Goal: Information Seeking & Learning: Check status

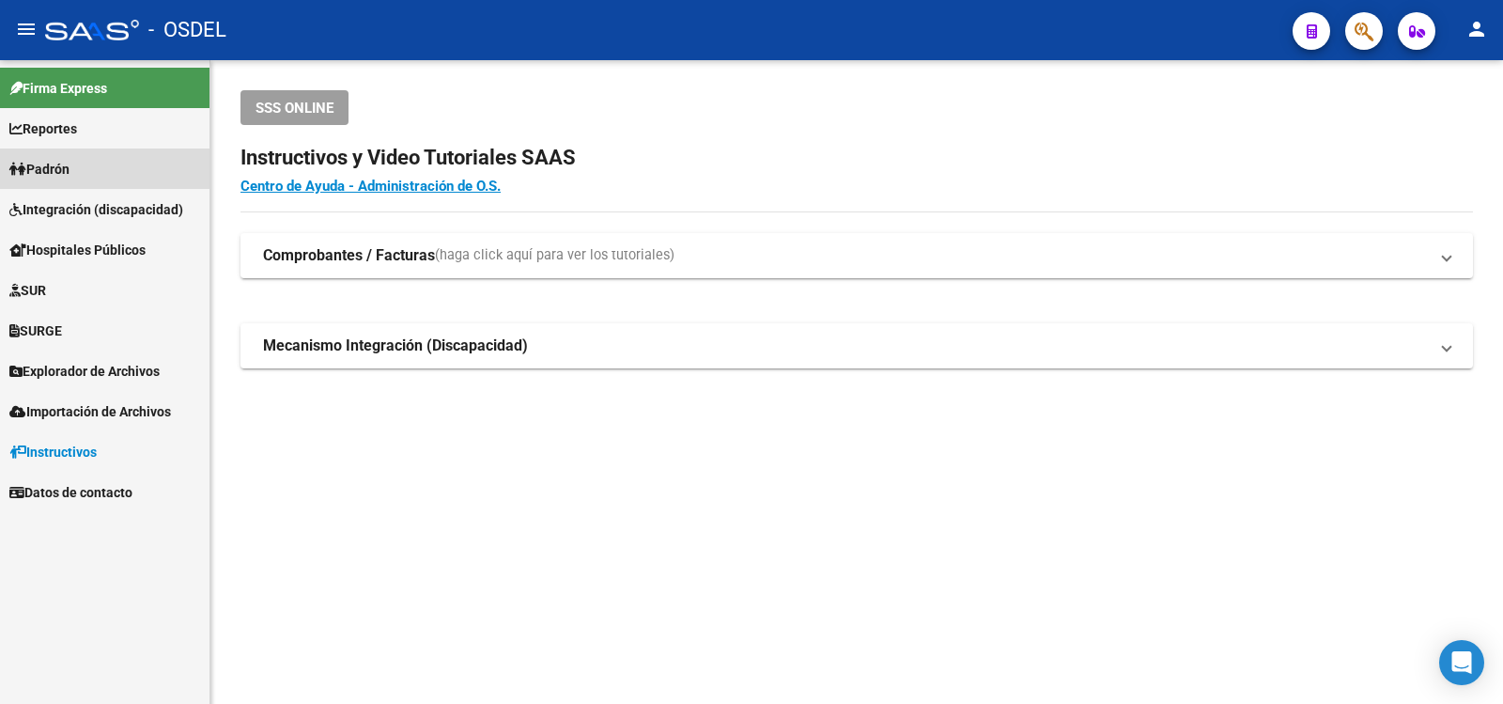
click at [63, 169] on span "Padrón" at bounding box center [39, 169] width 60 height 21
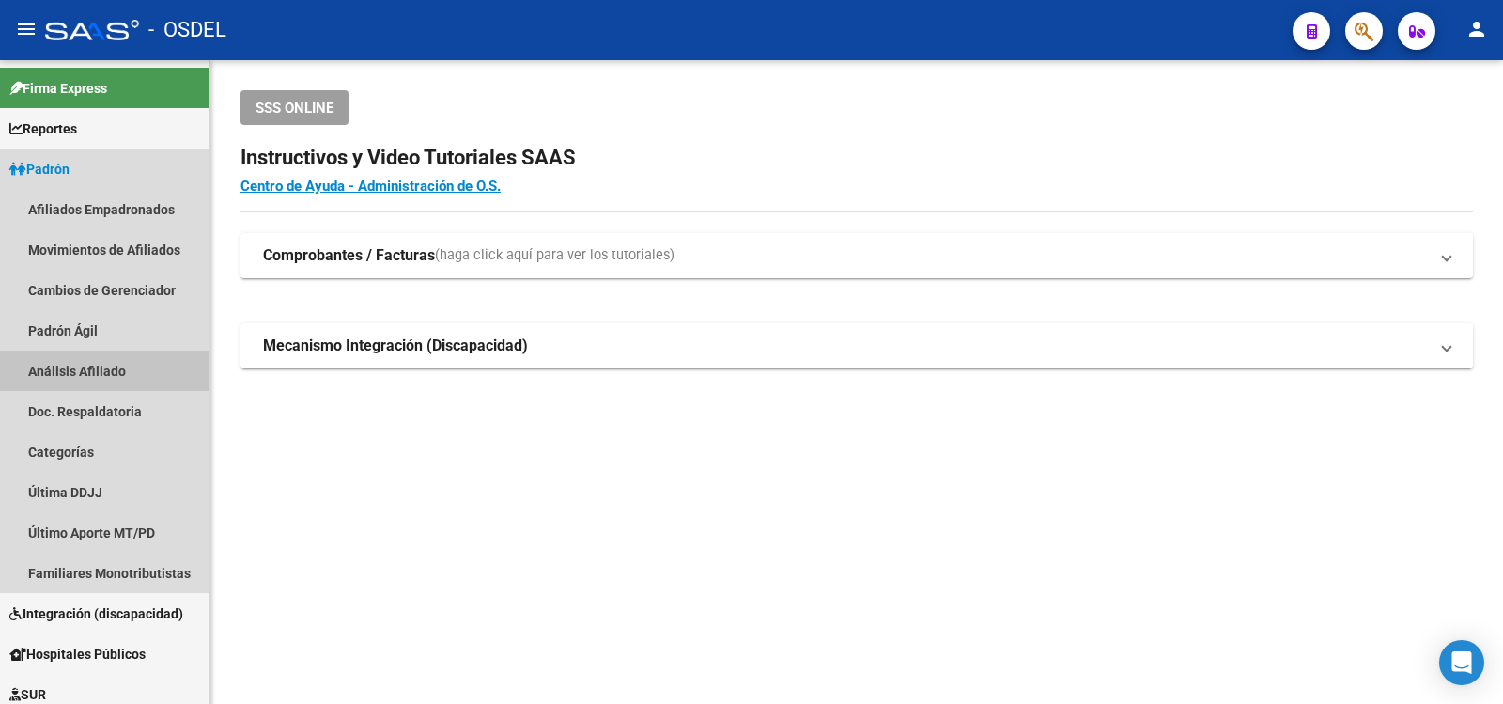
drag, startPoint x: 80, startPoint y: 368, endPoint x: 257, endPoint y: 280, distance: 197.5
click at [81, 367] on link "Análisis Afiliado" at bounding box center [105, 370] width 210 height 40
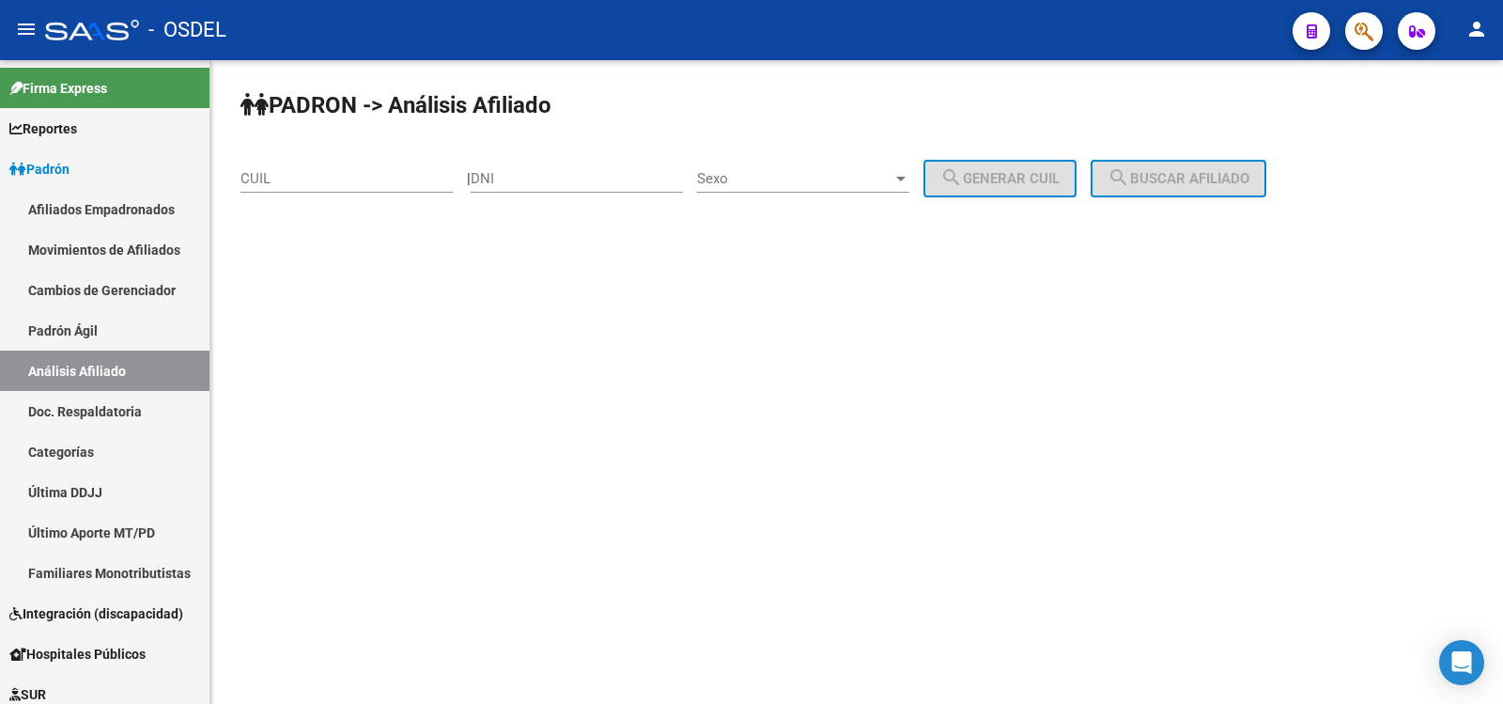
click at [553, 180] on input "DNI" at bounding box center [577, 178] width 212 height 17
type input "28053682"
click at [906, 178] on div at bounding box center [900, 179] width 9 height 5
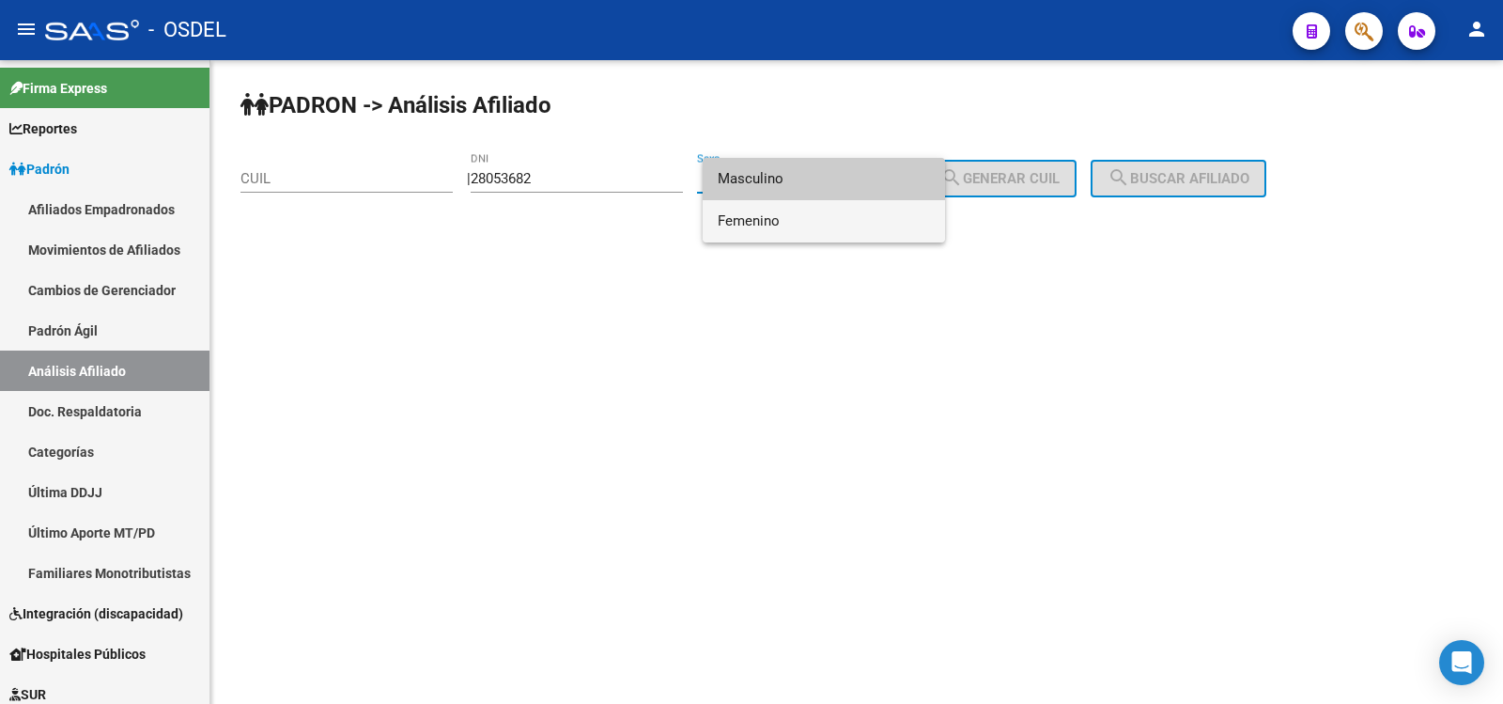
click at [772, 220] on span "Femenino" at bounding box center [824, 221] width 212 height 42
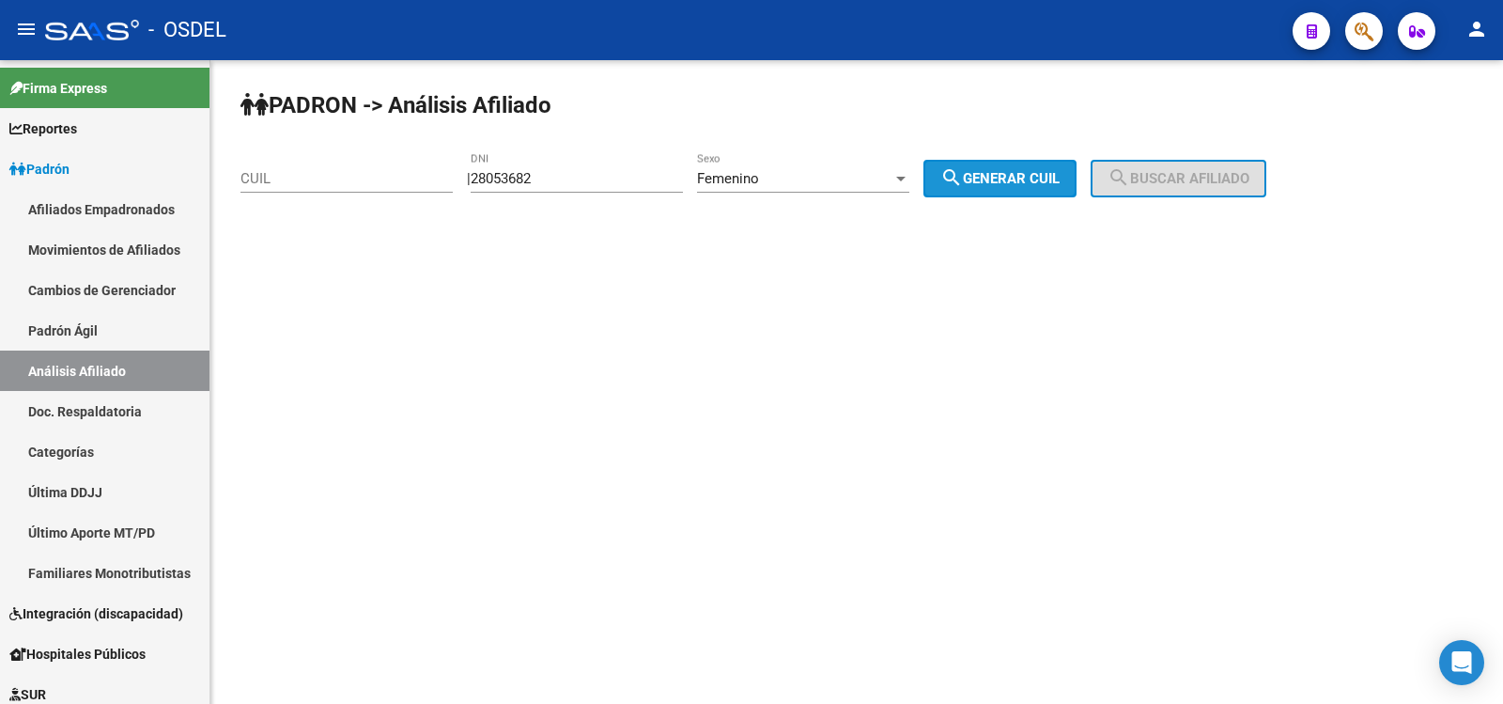
click at [1048, 173] on span "search Generar CUIL" at bounding box center [1000, 178] width 119 height 17
type input "27-28053682-8"
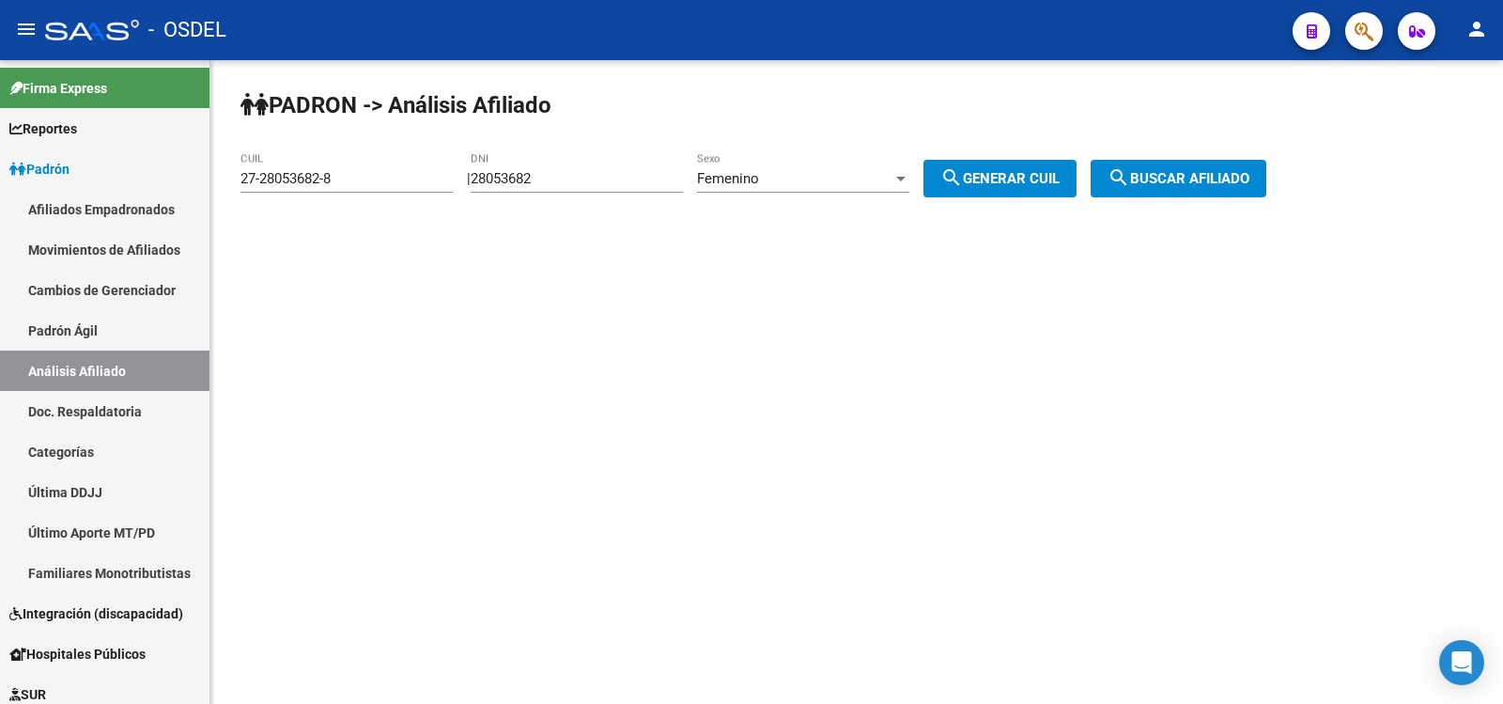
click at [1216, 169] on button "search Buscar afiliado" at bounding box center [1179, 179] width 176 height 38
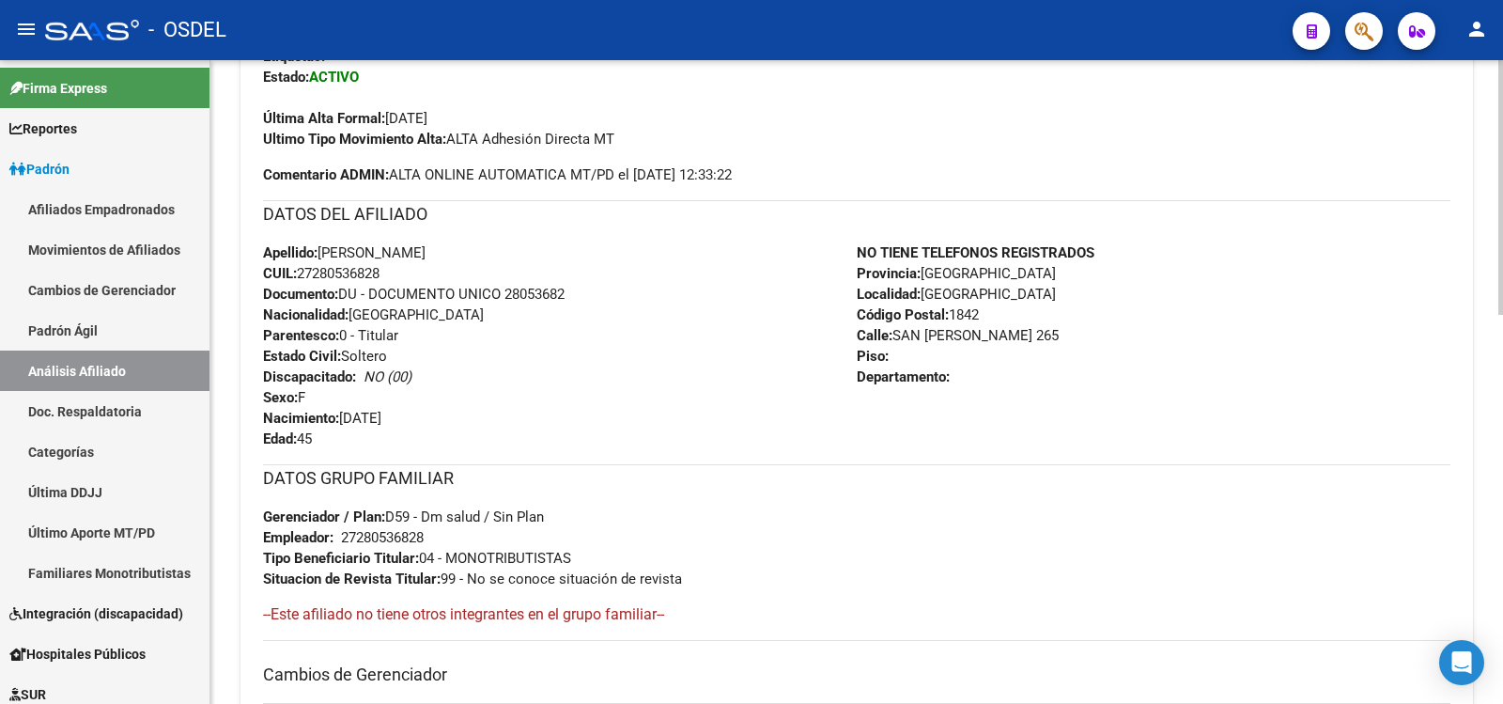
scroll to position [552, 0]
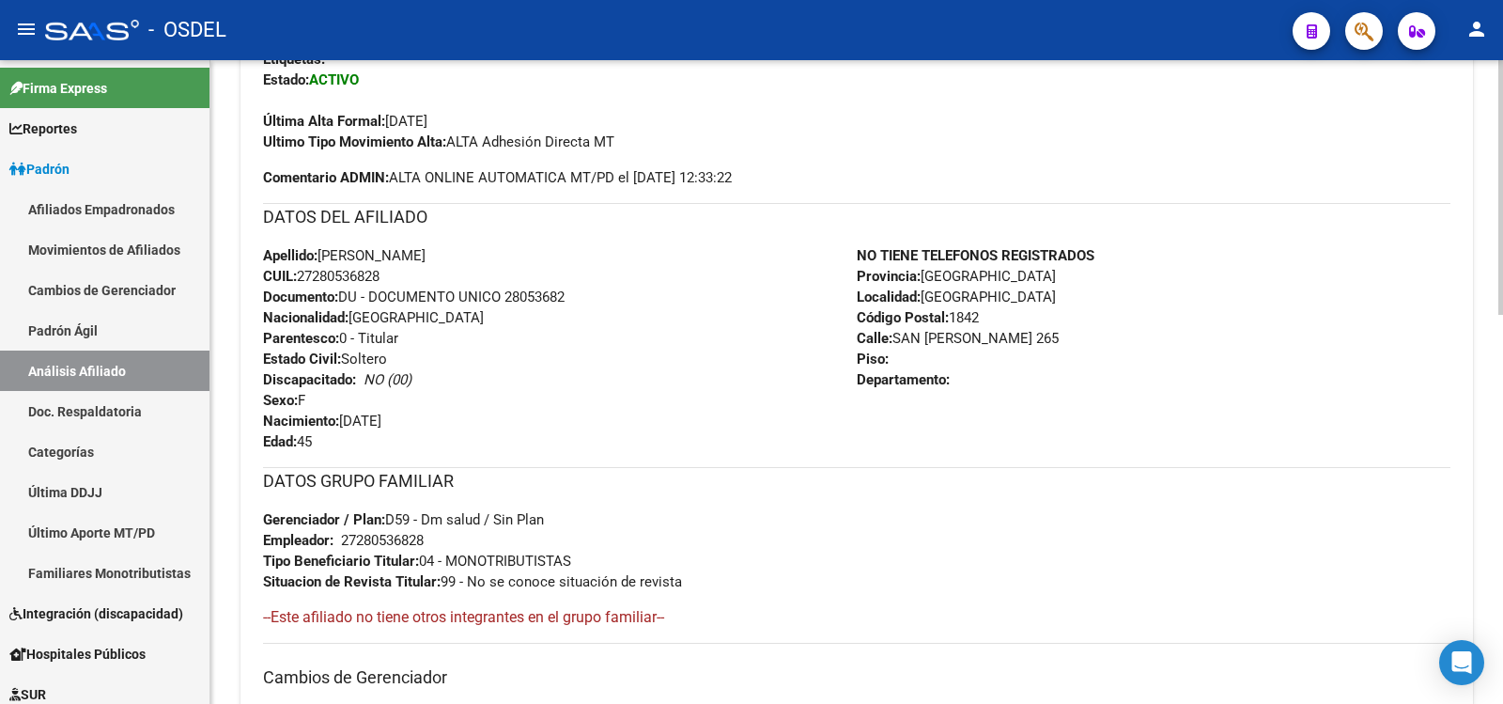
click at [1502, 289] on div at bounding box center [1501, 405] width 5 height 255
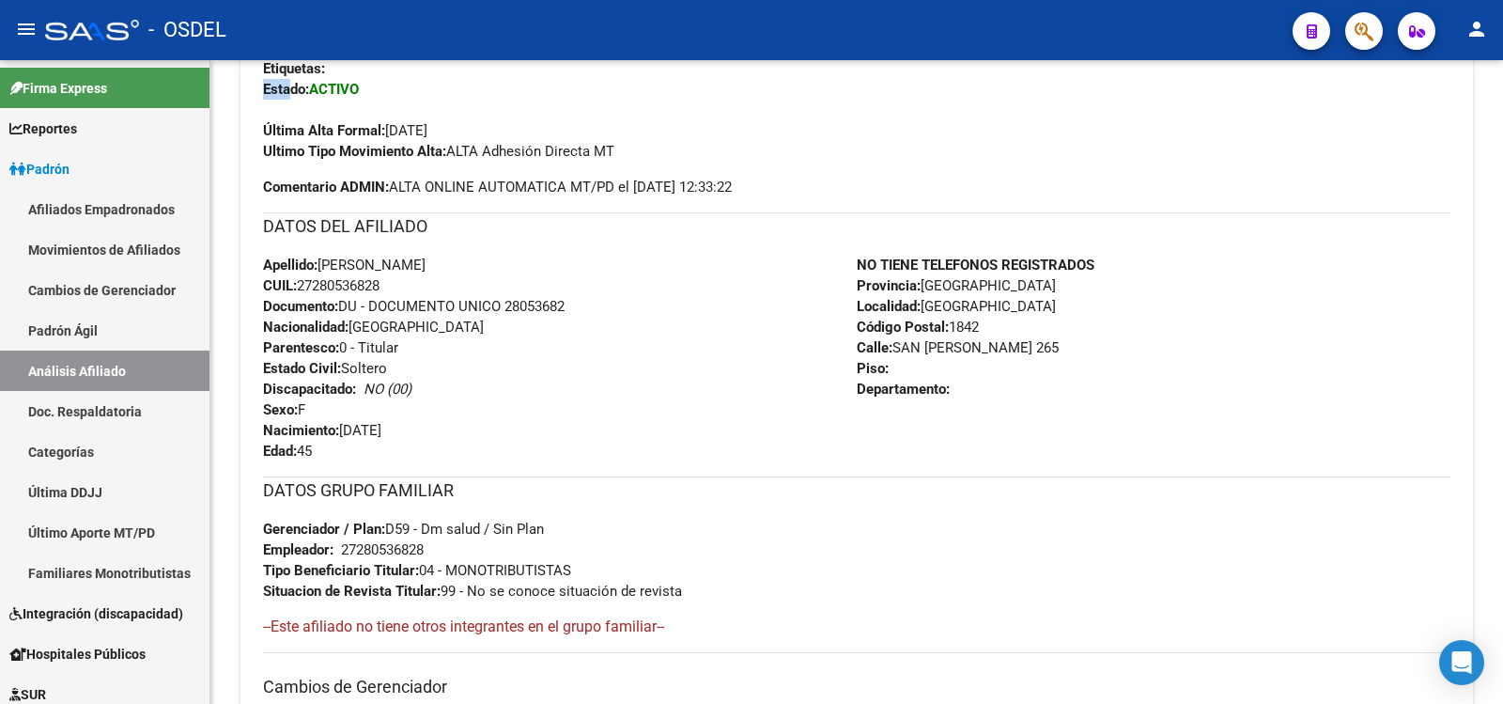
drag, startPoint x: 265, startPoint y: 77, endPoint x: 989, endPoint y: 568, distance: 875.4
click at [1004, 580] on div "Enviar Credencial Digital remove_red_eye Movimientos Sin Certificado Discapacid…" at bounding box center [857, 428] width 1188 height 851
drag, startPoint x: 682, startPoint y: 346, endPoint x: 618, endPoint y: 333, distance: 65.2
click at [679, 345] on div "Apellido: [PERSON_NAME]: 27280536828 Documento: DU - DOCUMENTO UNICO 28053682 N…" at bounding box center [560, 358] width 594 height 207
click at [559, 351] on div "Apellido: [PERSON_NAME]: 27280536828 Documento: DU - DOCUMENTO UNICO 28053682 N…" at bounding box center [560, 358] width 594 height 207
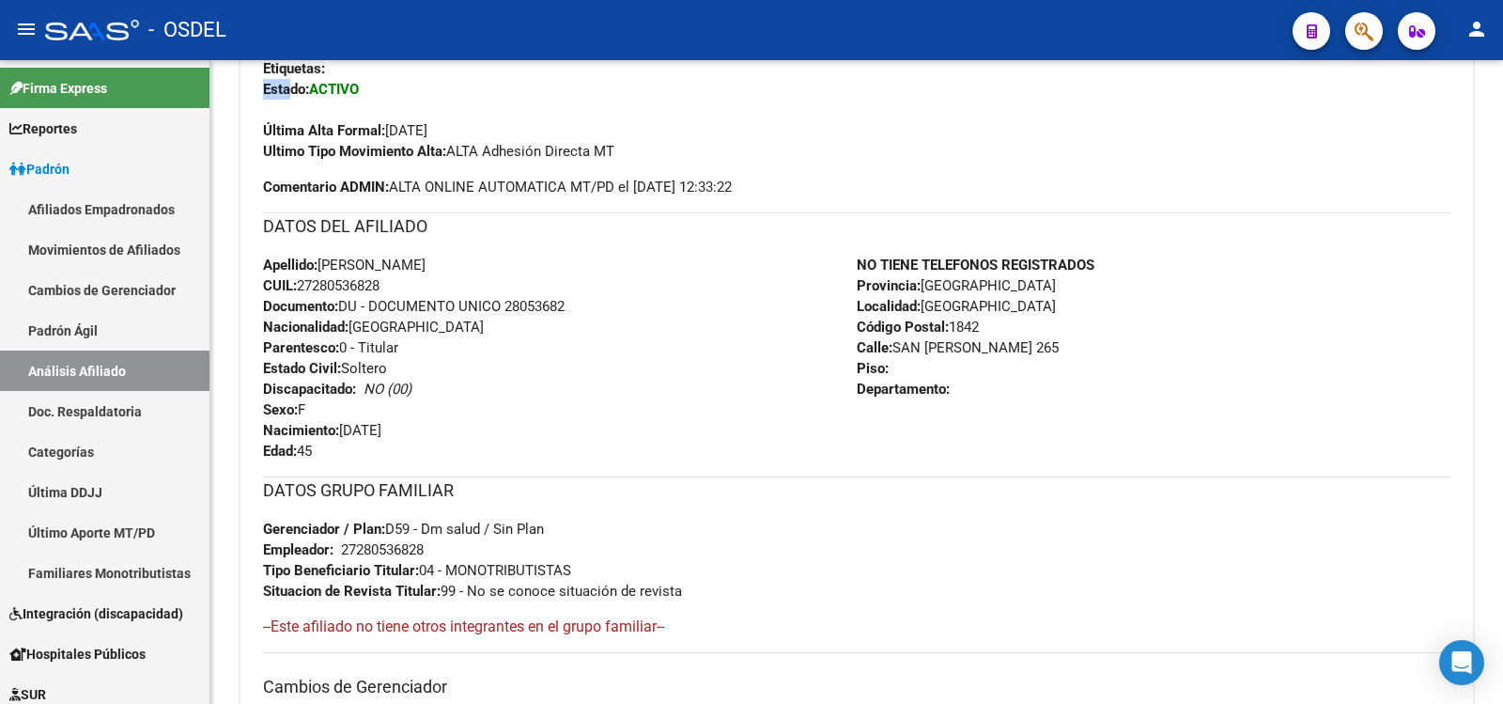
click at [790, 132] on div "Última Alta Formal: [DATE]" at bounding box center [857, 120] width 1188 height 41
click at [681, 110] on div "Última Alta Formal: [DATE]" at bounding box center [857, 120] width 1188 height 41
click at [679, 109] on div "Última Alta Formal: [DATE]" at bounding box center [857, 120] width 1188 height 41
drag, startPoint x: 265, startPoint y: 86, endPoint x: 934, endPoint y: 585, distance: 835.1
click at [934, 585] on div "Enviar Credencial Digital remove_red_eye Movimientos Sin Certificado Discapacid…" at bounding box center [857, 428] width 1188 height 851
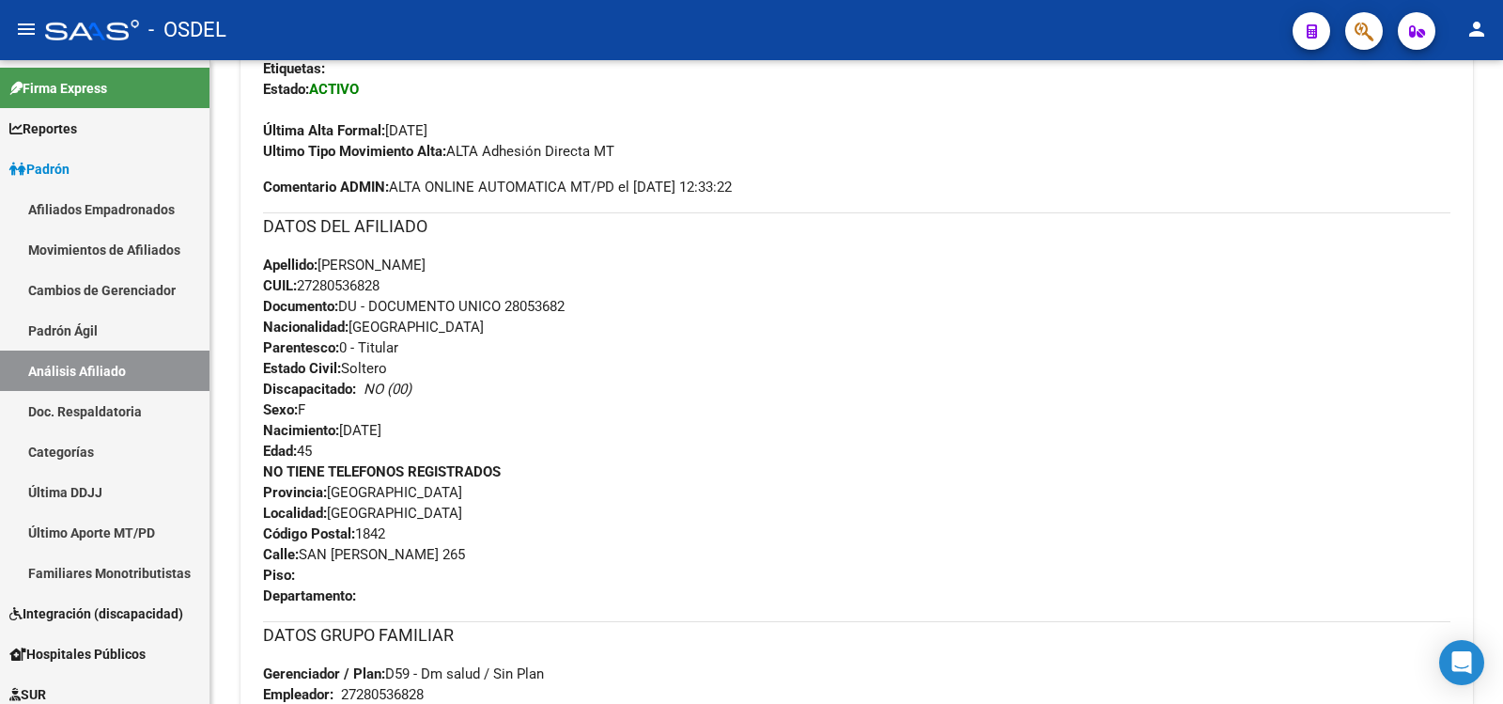
click at [1081, 23] on div "- OSDEL" at bounding box center [661, 29] width 1233 height 41
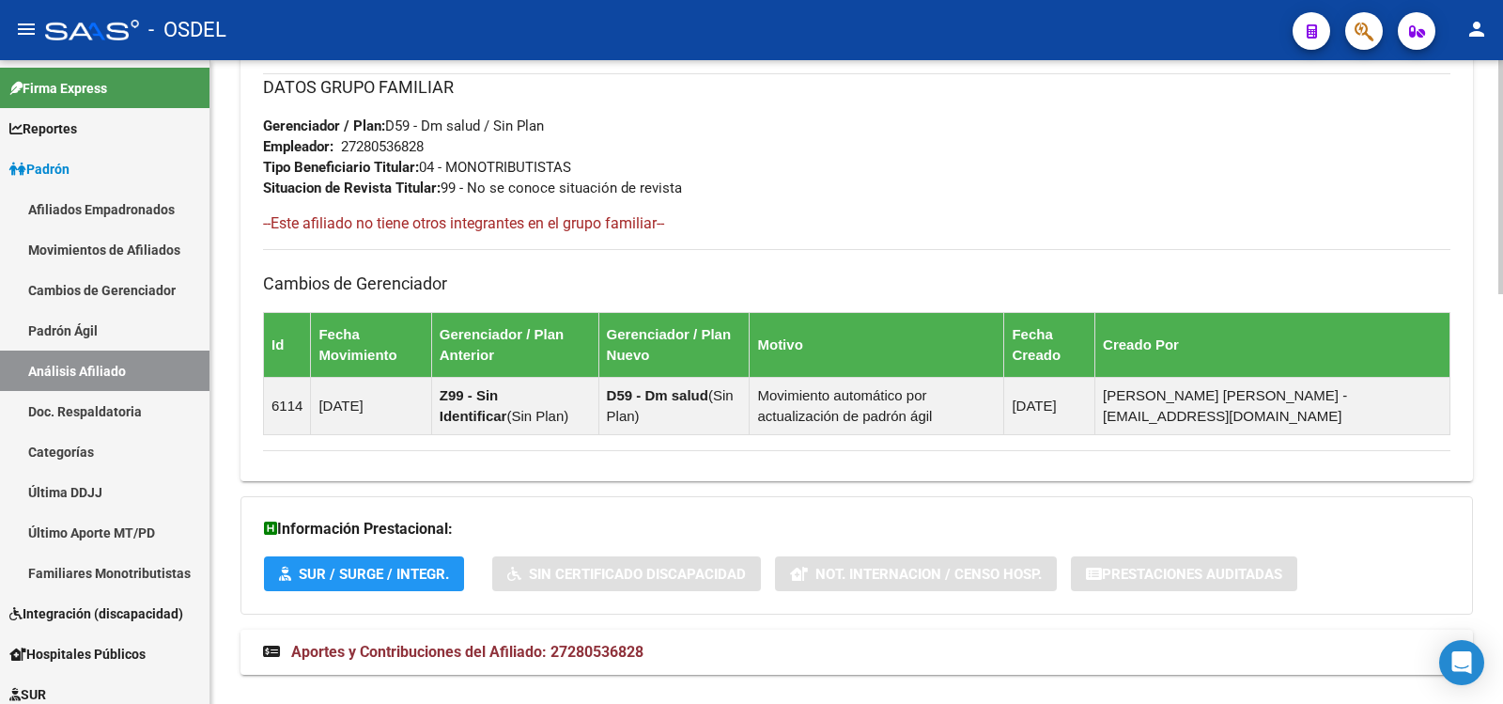
scroll to position [1127, 0]
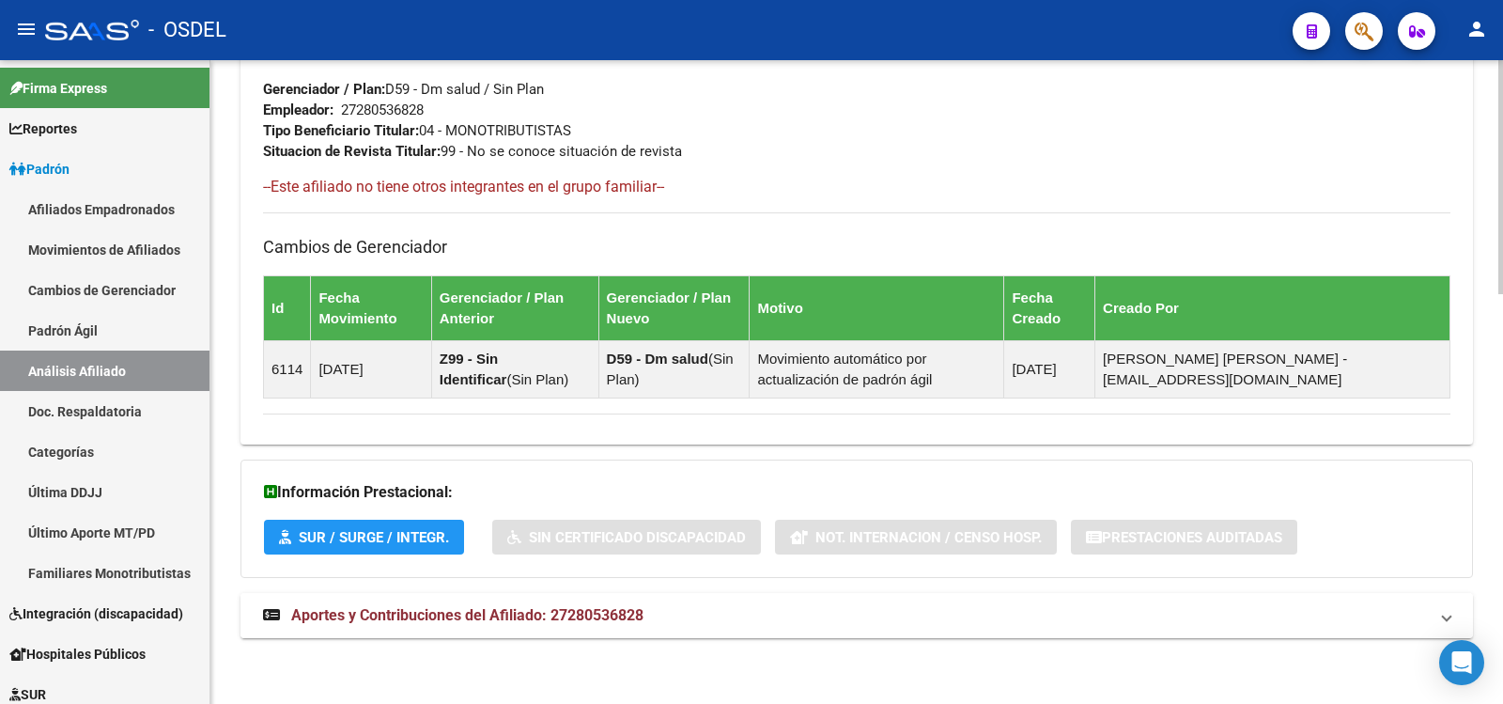
click at [446, 611] on span "Aportes y Contribuciones del Afiliado: 27280536828" at bounding box center [467, 615] width 352 height 18
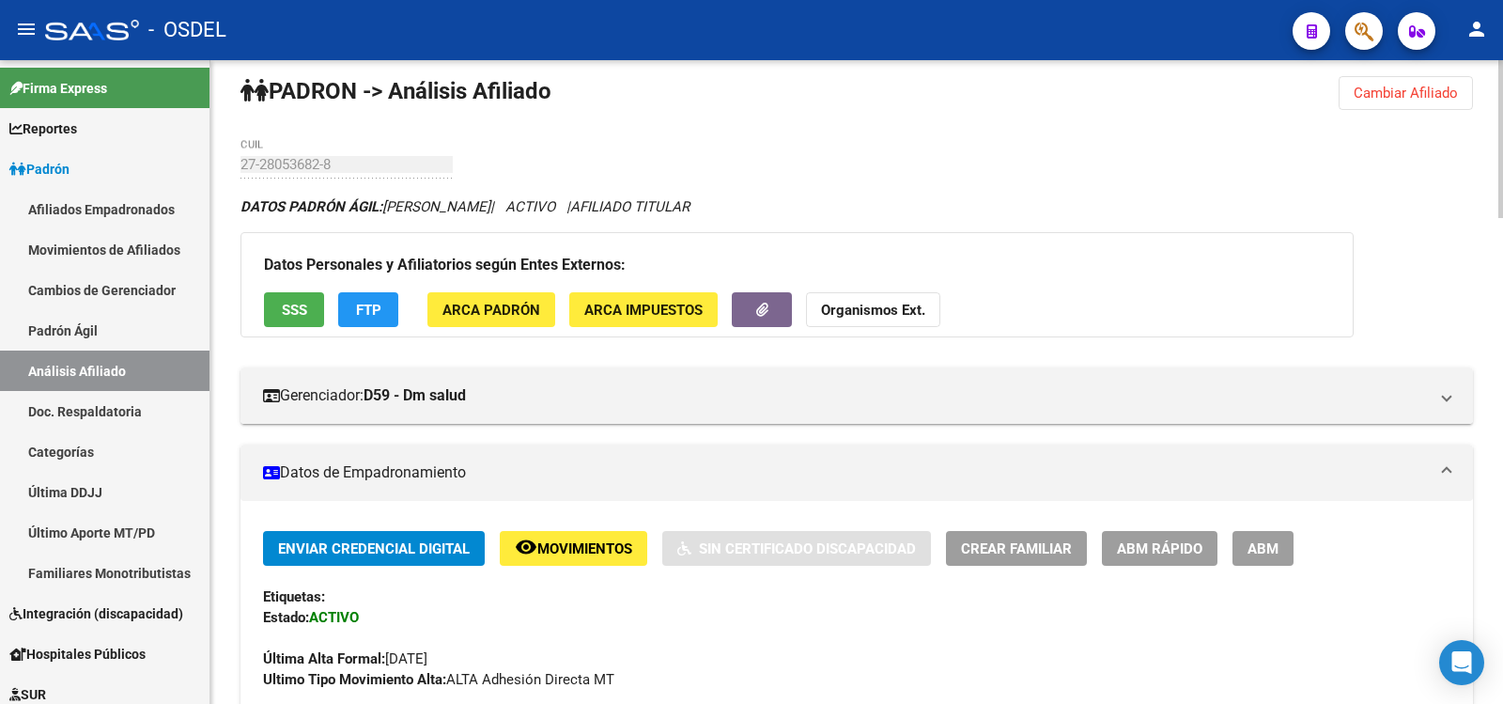
scroll to position [9, 0]
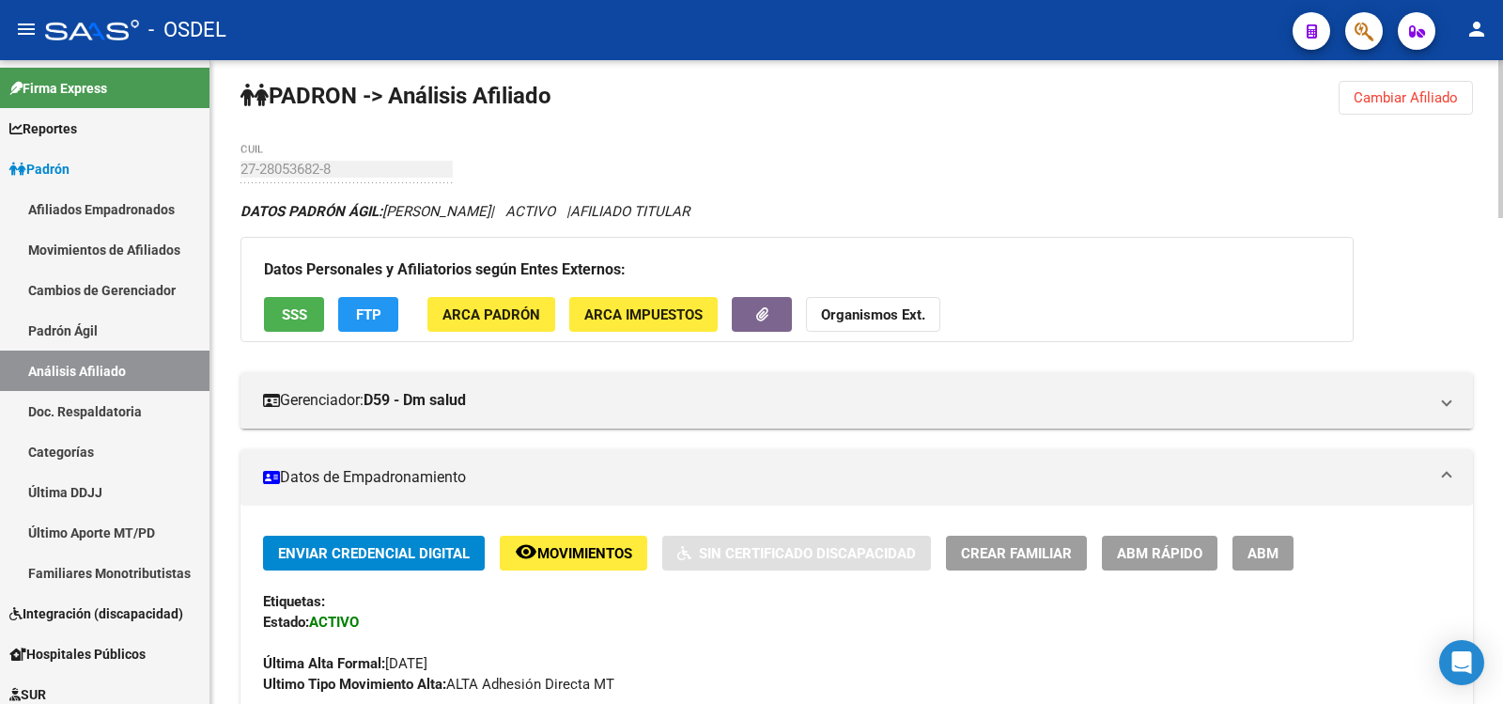
click at [298, 307] on span "SSS" at bounding box center [294, 314] width 25 height 17
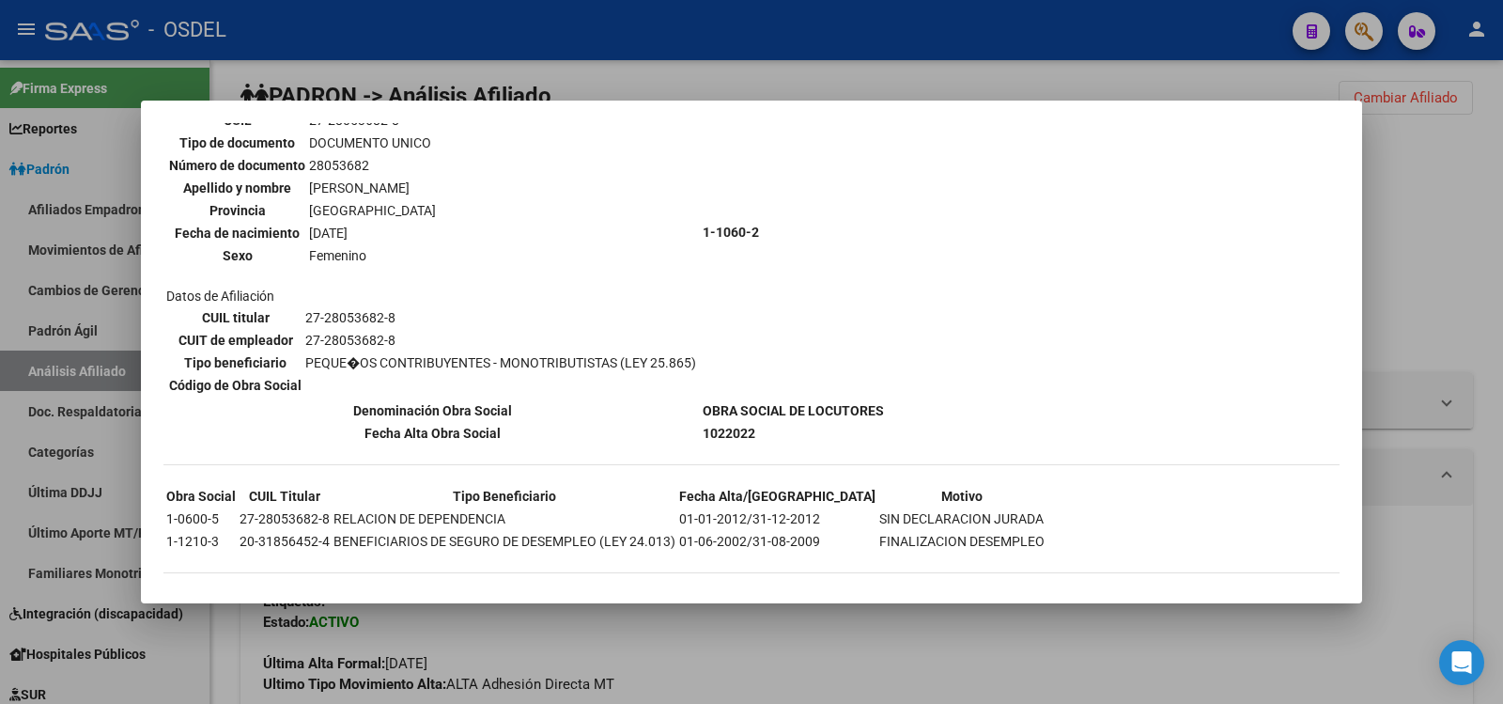
scroll to position [164, 0]
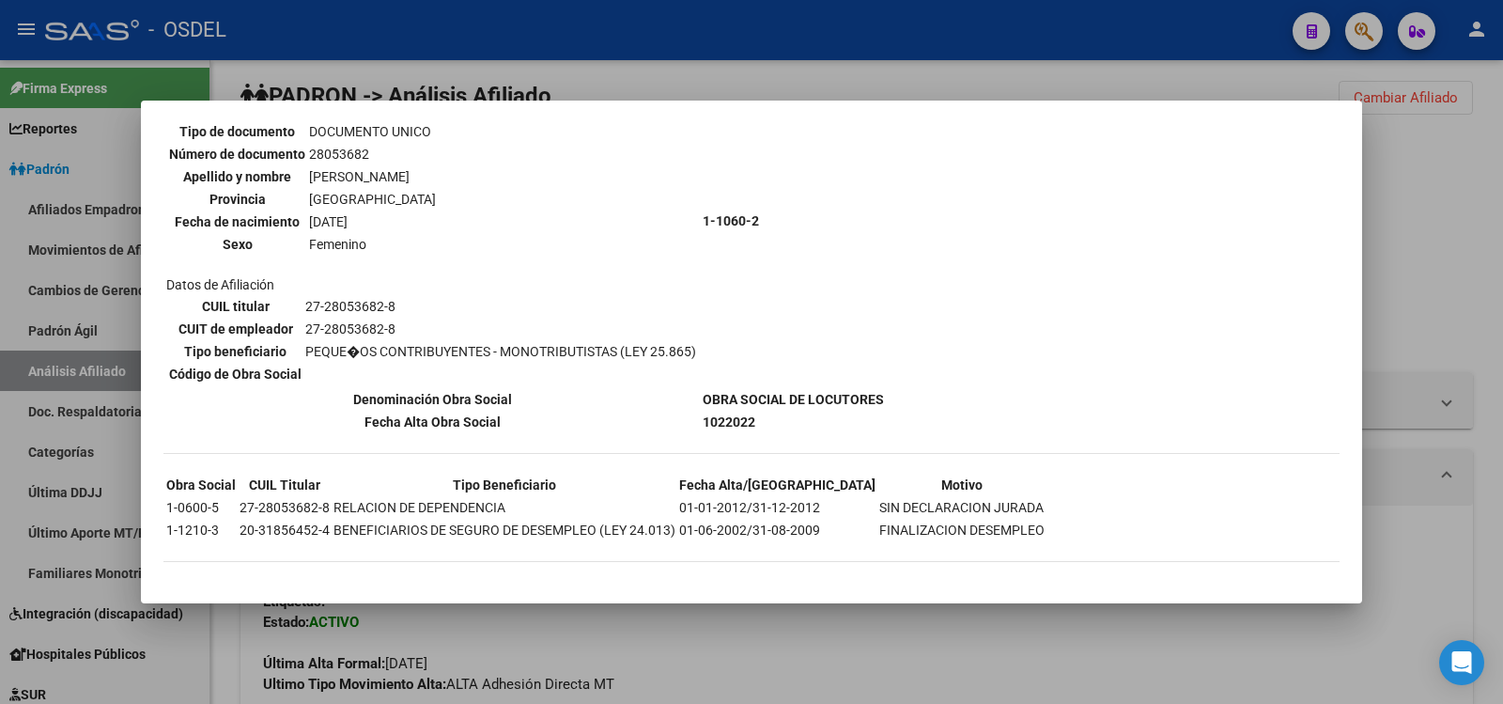
click at [845, 37] on div at bounding box center [751, 352] width 1503 height 704
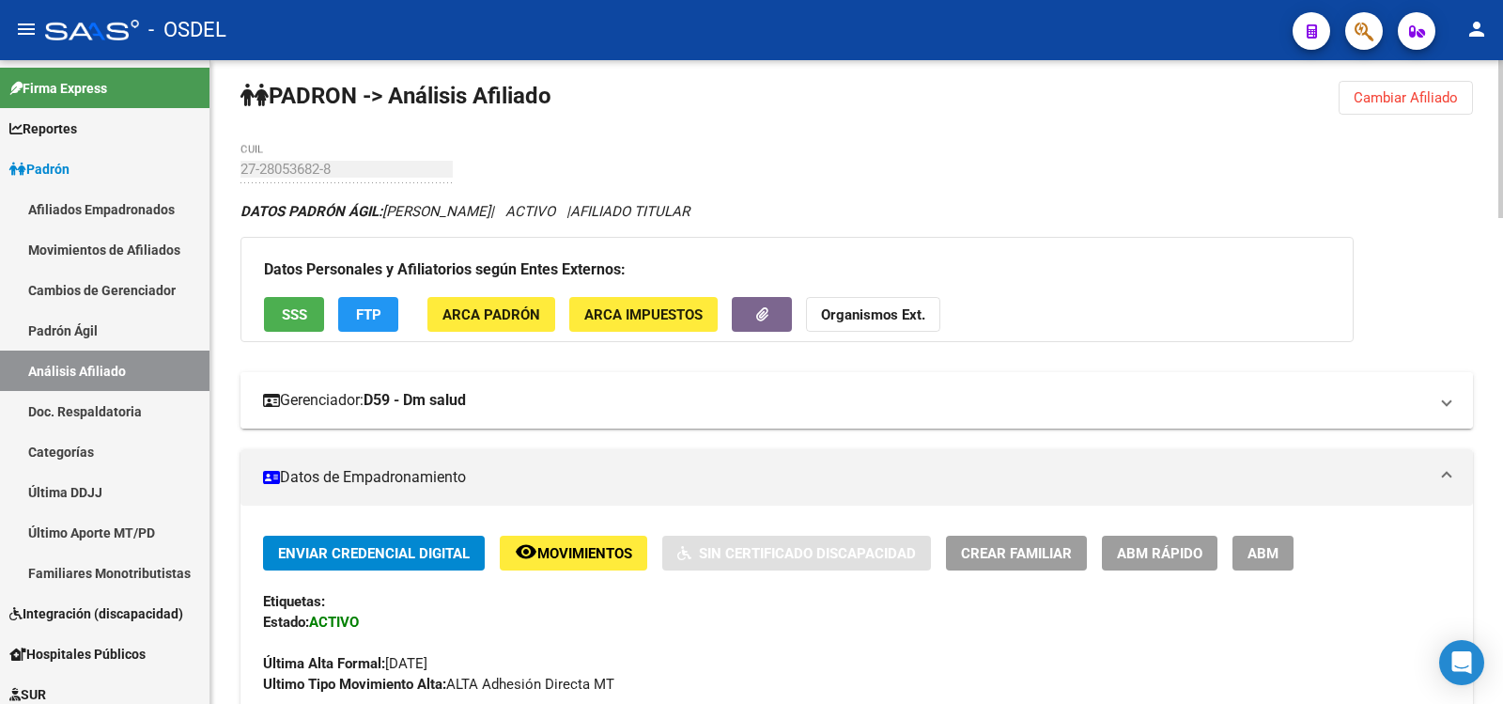
scroll to position [0, 0]
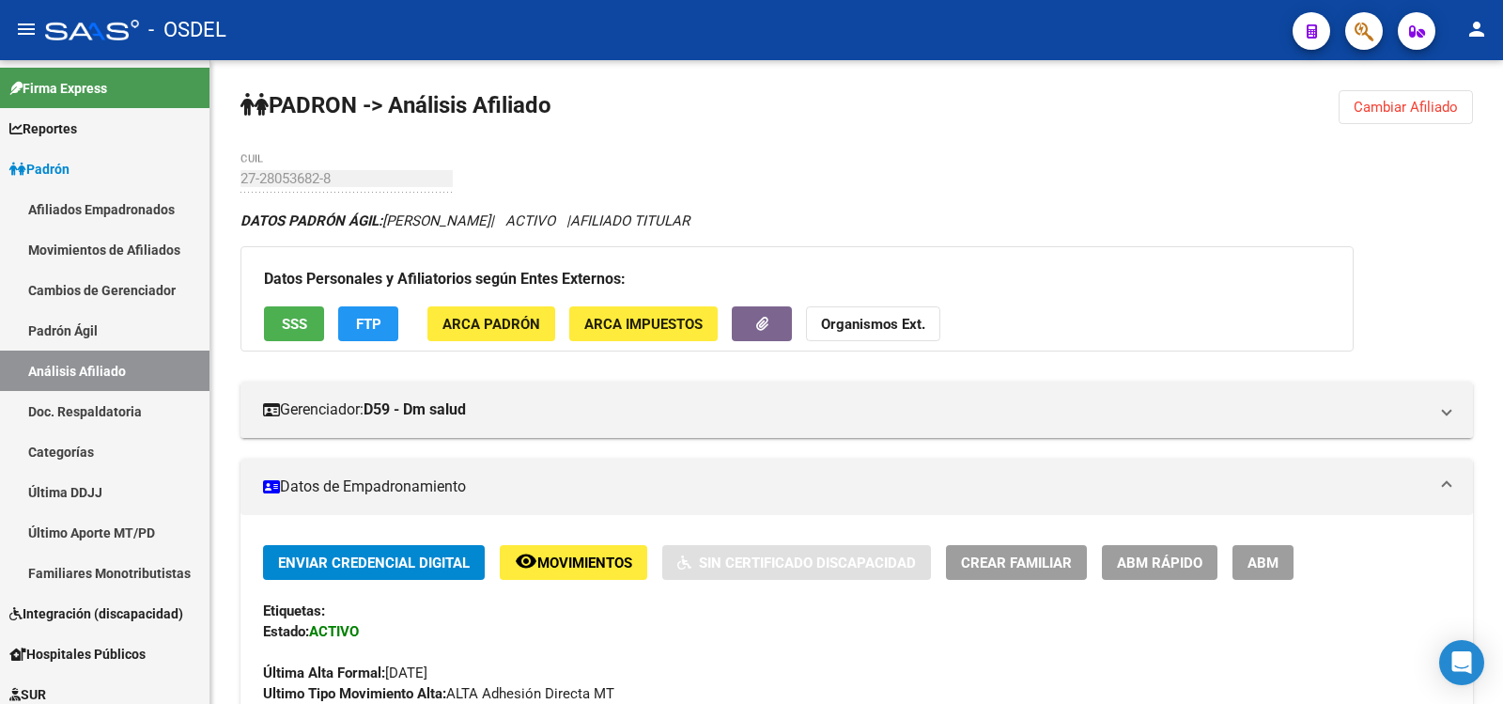
drag, startPoint x: 1263, startPoint y: 34, endPoint x: 1264, endPoint y: 24, distance: 9.4
click at [1264, 34] on div "- OSDEL" at bounding box center [661, 29] width 1233 height 41
click at [1235, 28] on div "- OSDEL" at bounding box center [661, 29] width 1233 height 41
click at [1477, 24] on mat-icon "person" at bounding box center [1477, 29] width 23 height 23
click at [1442, 117] on button "exit_to_app Salir" at bounding box center [1438, 123] width 115 height 45
